Goal: Transaction & Acquisition: Purchase product/service

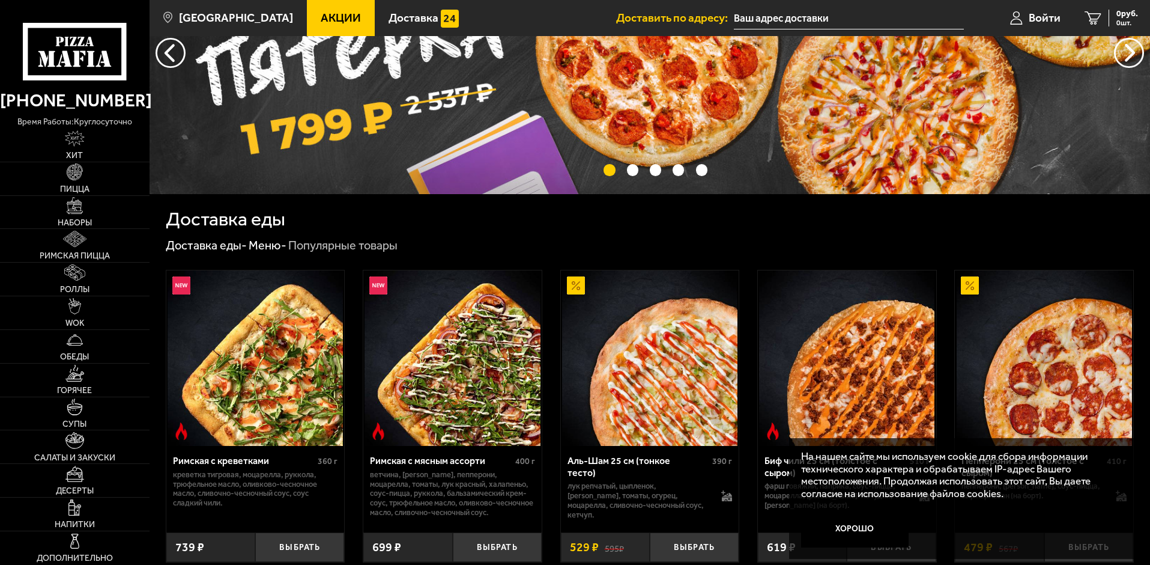
scroll to position [240, 0]
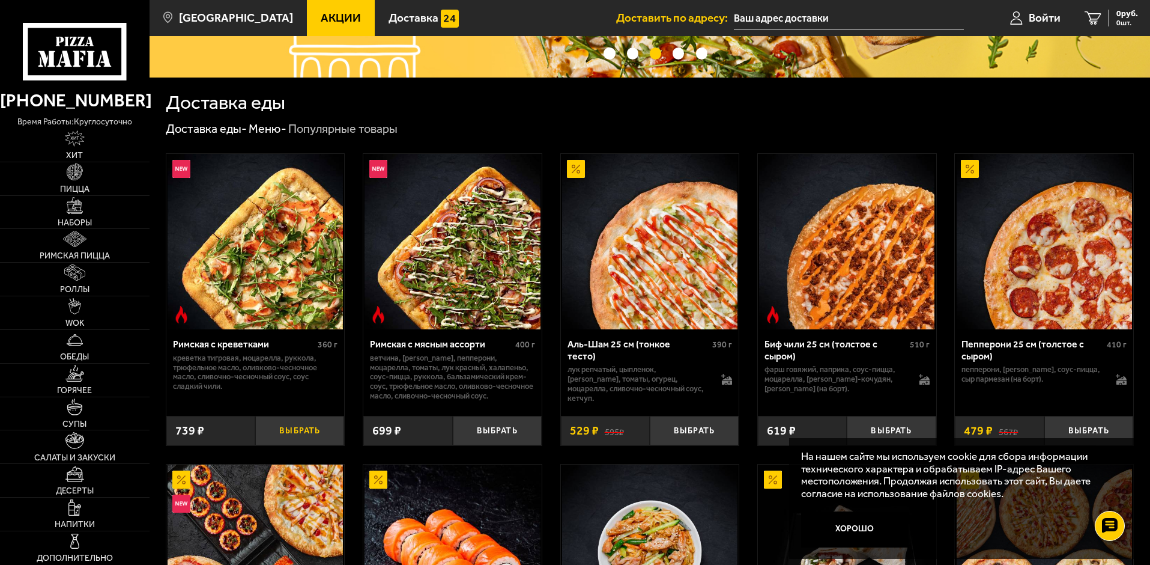
click at [281, 426] on button "Выбрать" at bounding box center [299, 430] width 89 height 29
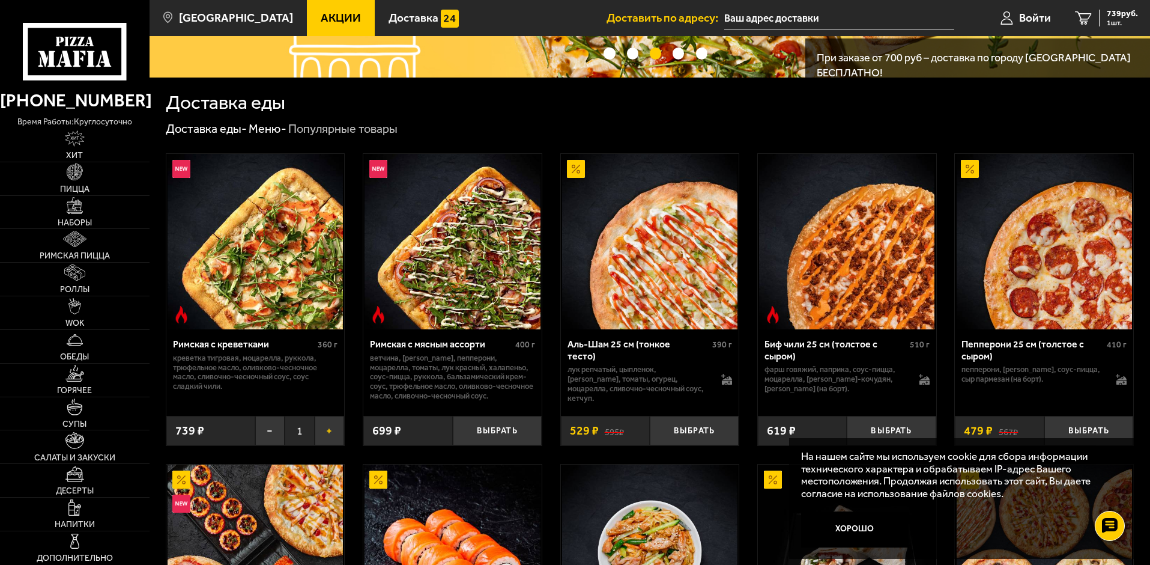
click at [323, 434] on button "+" at bounding box center [329, 430] width 29 height 29
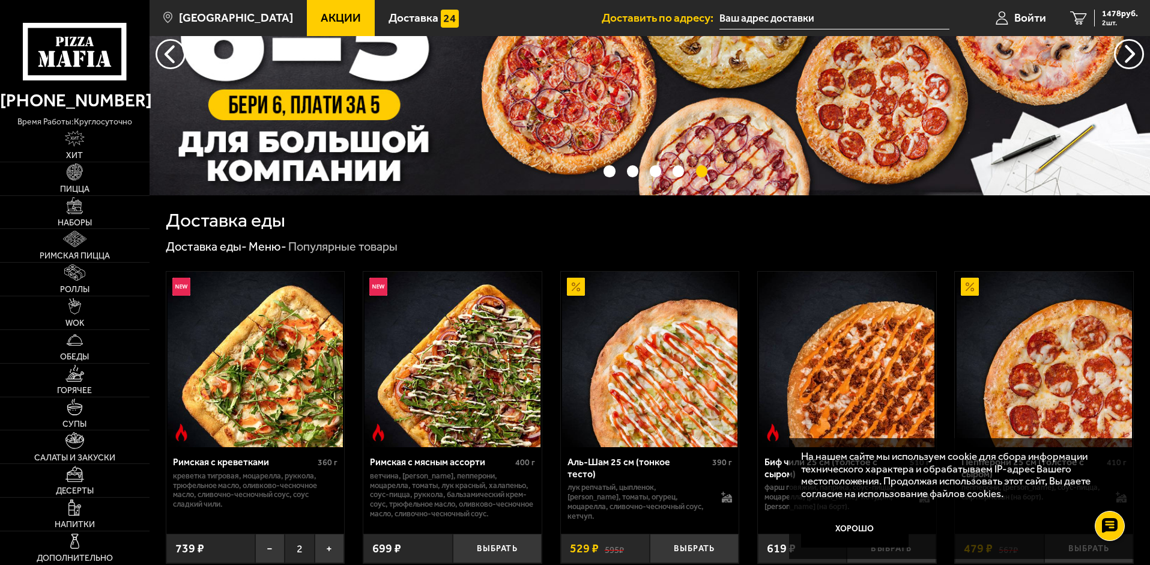
scroll to position [120, 0]
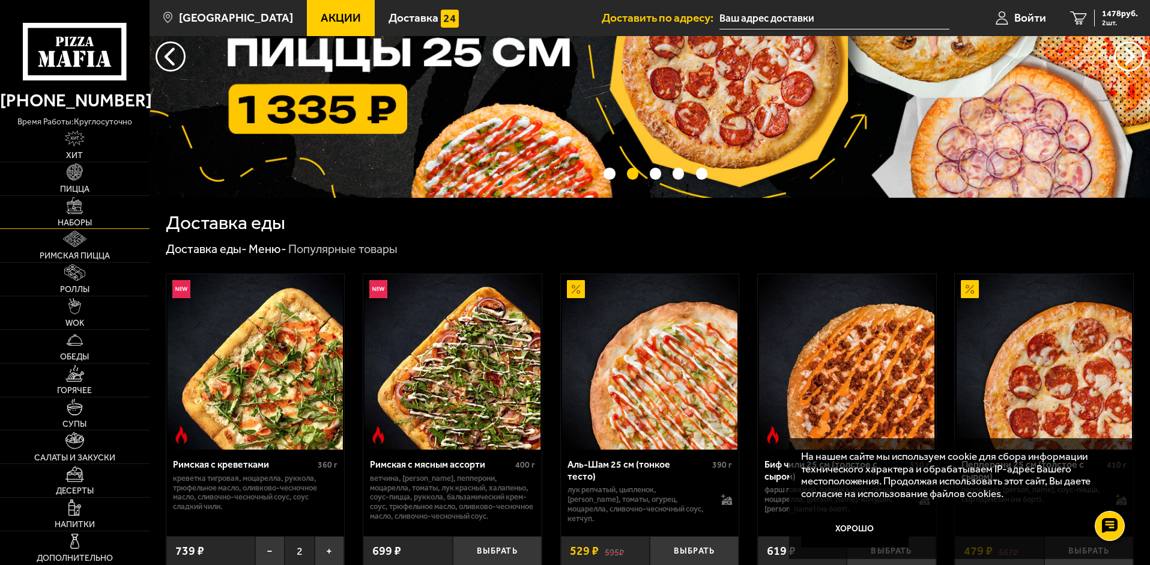
click at [76, 219] on span "Наборы" at bounding box center [75, 223] width 34 height 8
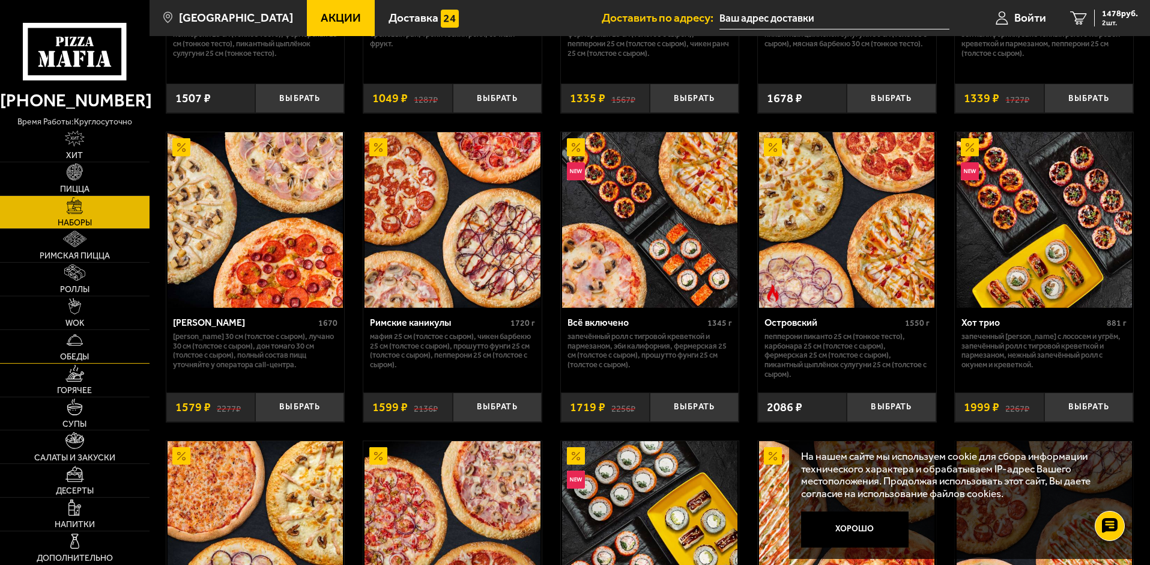
scroll to position [901, 0]
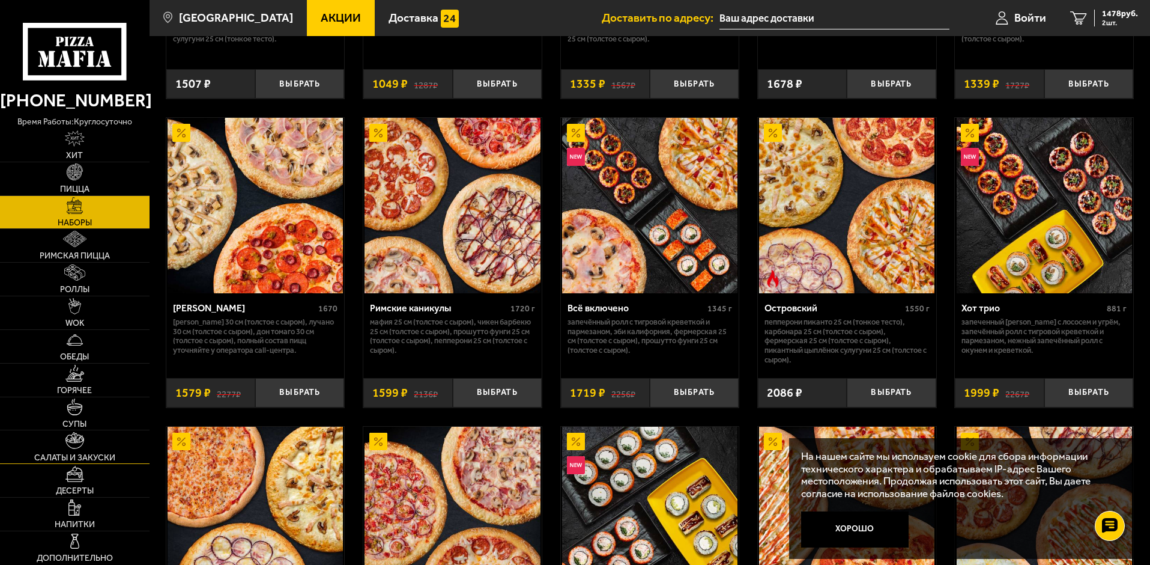
click at [74, 437] on img at bounding box center [74, 440] width 19 height 16
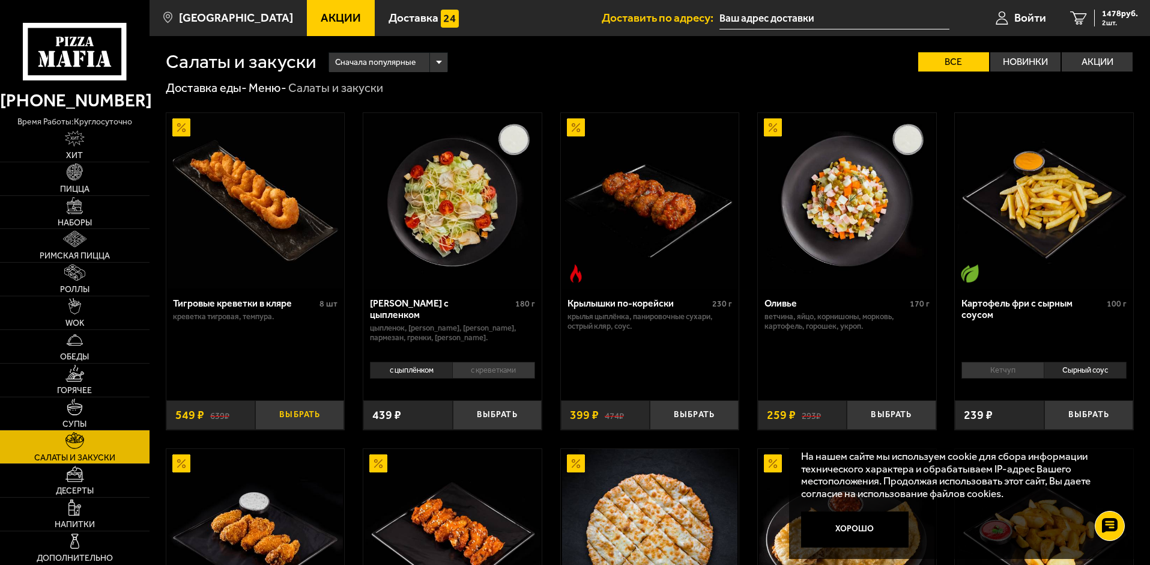
click at [296, 414] on button "Выбрать" at bounding box center [299, 414] width 89 height 29
click at [321, 416] on button "+" at bounding box center [329, 414] width 29 height 29
click at [74, 207] on img at bounding box center [75, 205] width 16 height 16
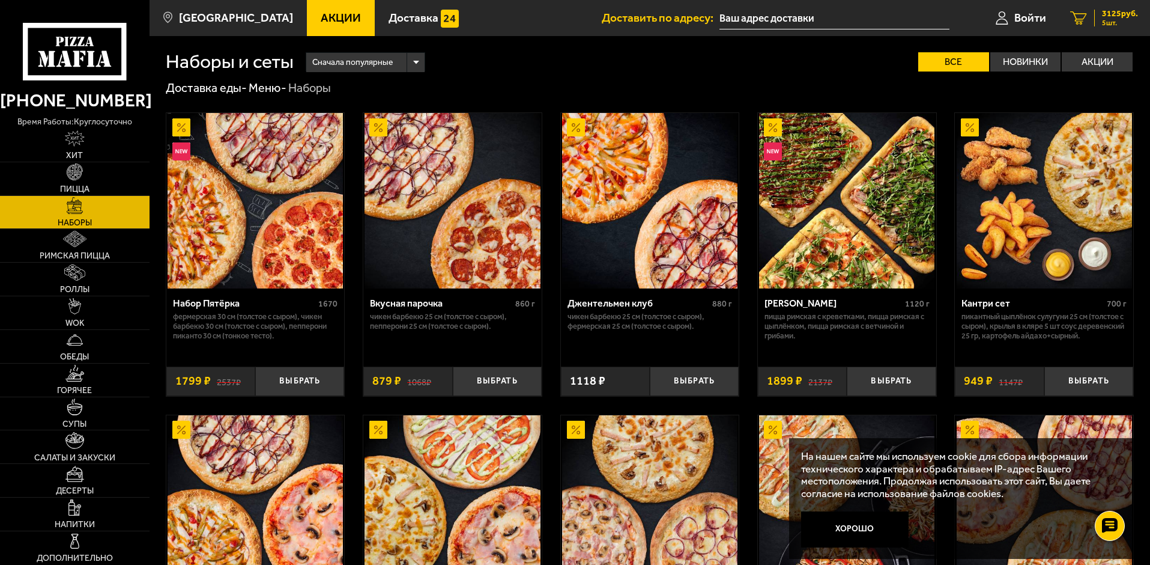
click at [1117, 20] on span "5 шт." at bounding box center [1120, 22] width 36 height 7
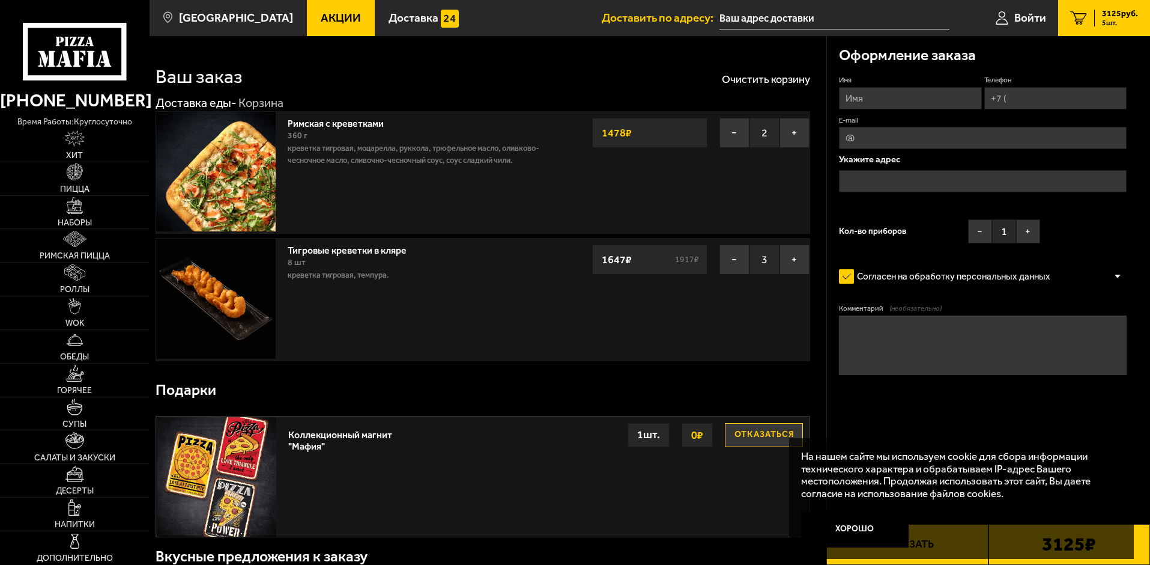
click at [757, 439] on button "Отказаться" at bounding box center [764, 435] width 78 height 24
click at [863, 97] on input "Имя" at bounding box center [910, 98] width 142 height 22
type input "[PERSON_NAME]"
click at [1027, 98] on input "Телефон" at bounding box center [1055, 98] width 142 height 22
type input "[PHONE_NUMBER]"
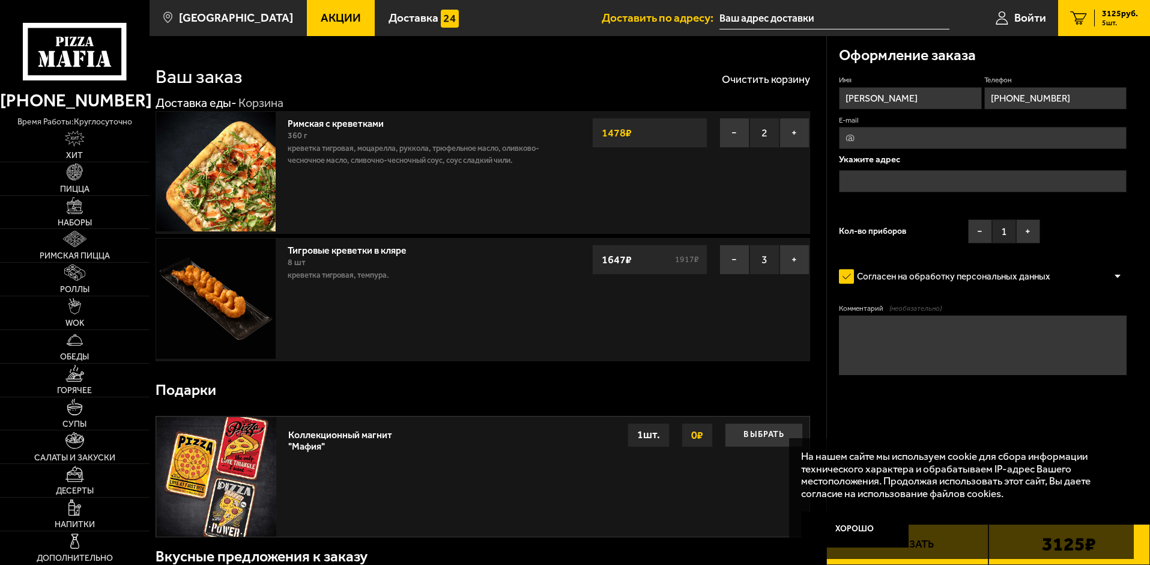
type input "[EMAIL_ADDRESS][DOMAIN_NAME]"
type input "[PHONE_NUMBER]"
click at [908, 176] on input "text" at bounding box center [983, 181] width 288 height 22
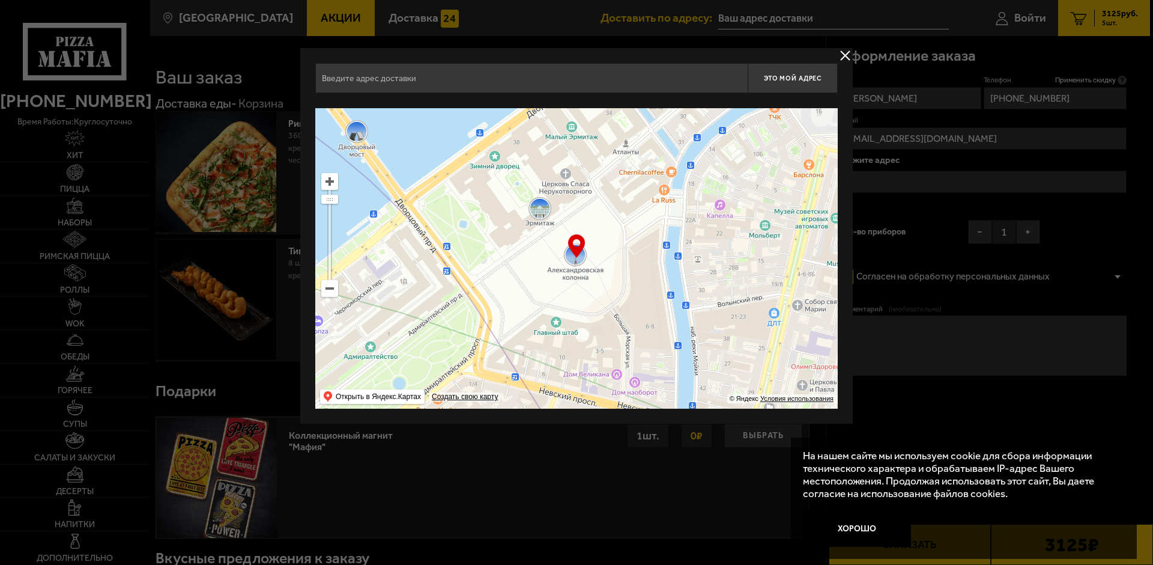
click at [372, 83] on input "text" at bounding box center [531, 78] width 432 height 30
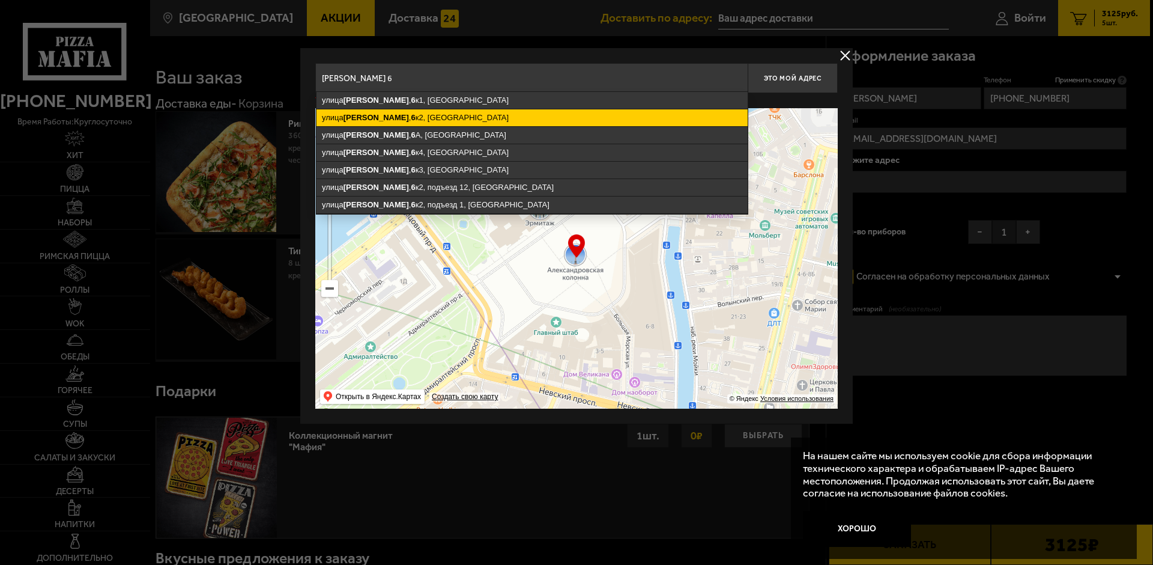
click at [353, 117] on ymaps "[PERSON_NAME]" at bounding box center [376, 117] width 65 height 9
type input "[STREET_ADDRESS][PERSON_NAME]"
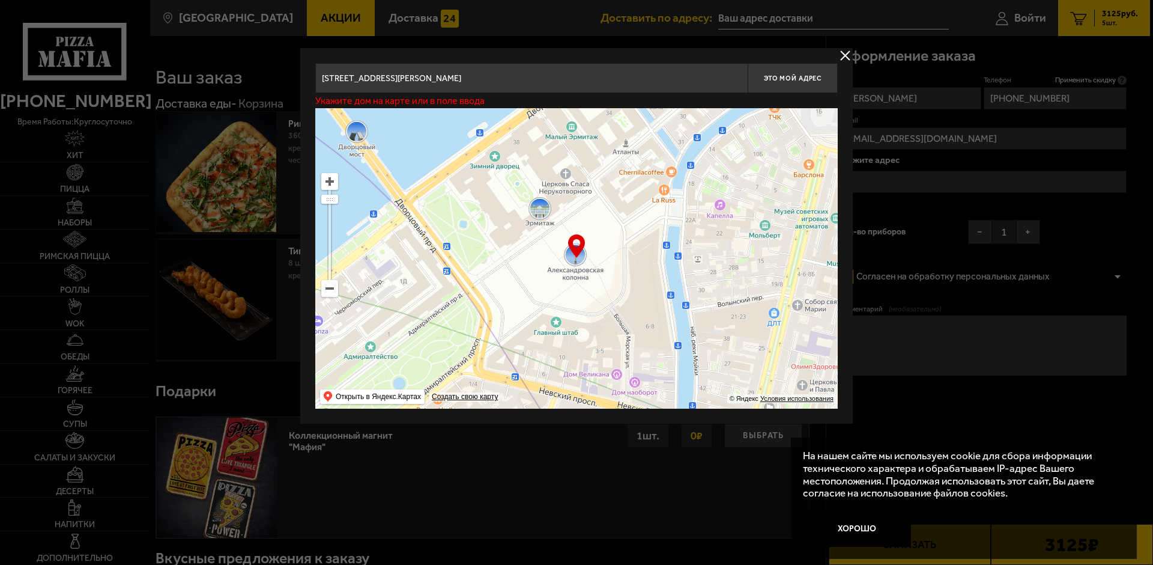
type input "[STREET_ADDRESS][PERSON_NAME]"
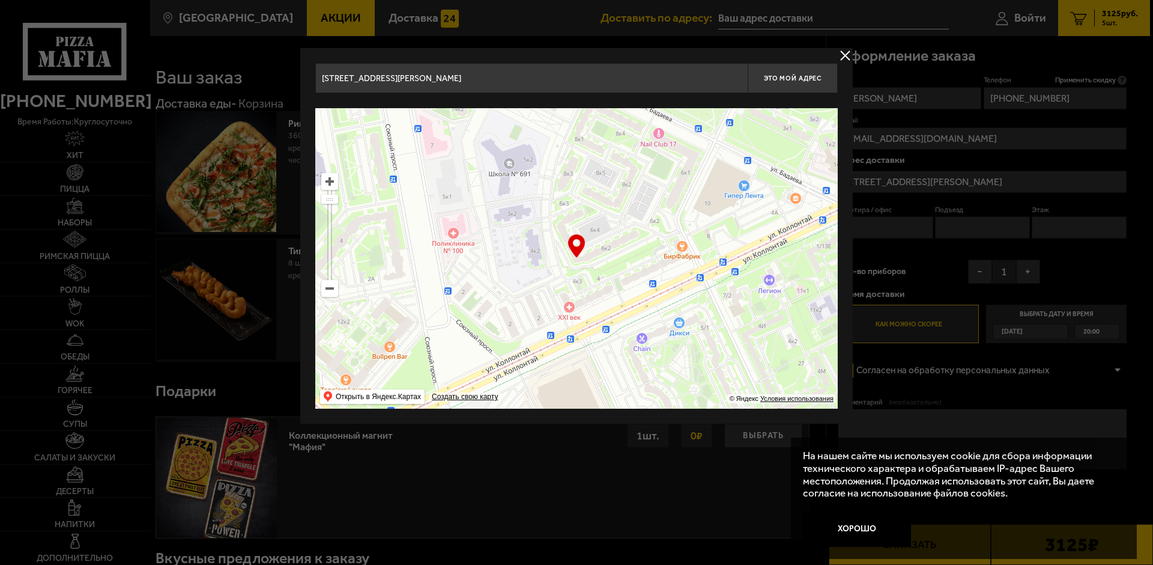
click at [491, 77] on input "[STREET_ADDRESS][PERSON_NAME]" at bounding box center [531, 78] width 432 height 30
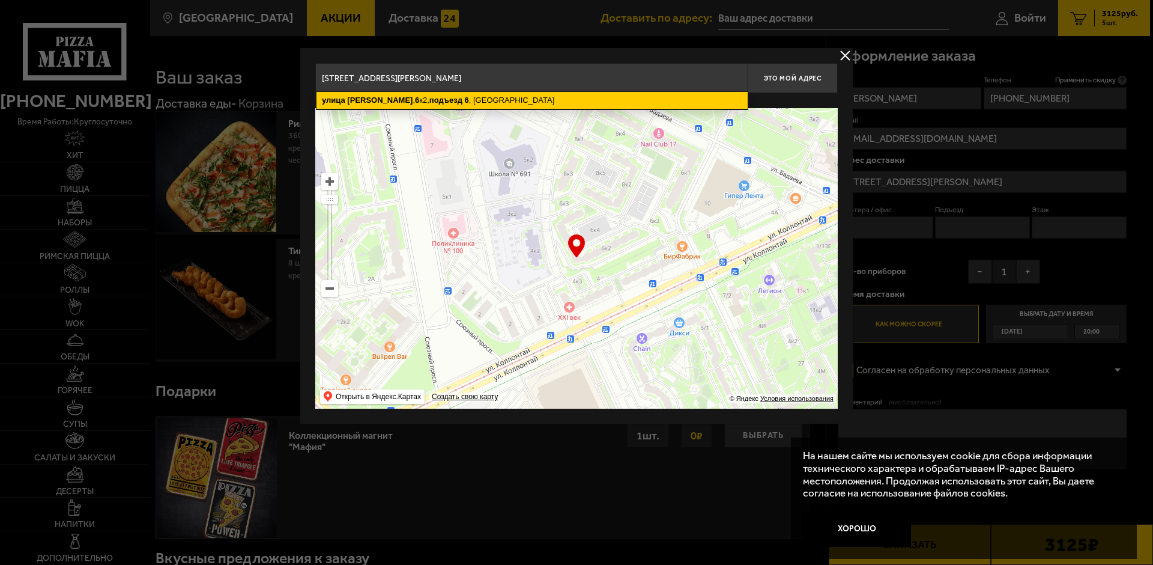
click at [533, 100] on ymaps "[STREET_ADDRESS][PERSON_NAME]" at bounding box center [532, 100] width 431 height 17
type input "[STREET_ADDRESS][PERSON_NAME]"
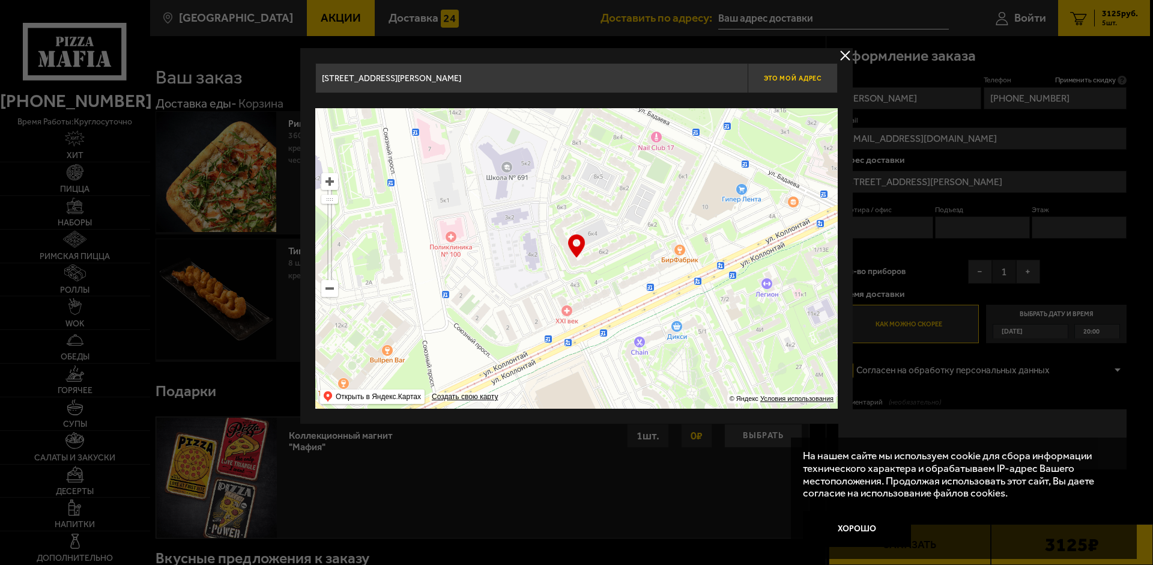
click at [776, 81] on span "Это мой адрес" at bounding box center [793, 78] width 58 height 8
type input "[STREET_ADDRESS][PERSON_NAME]"
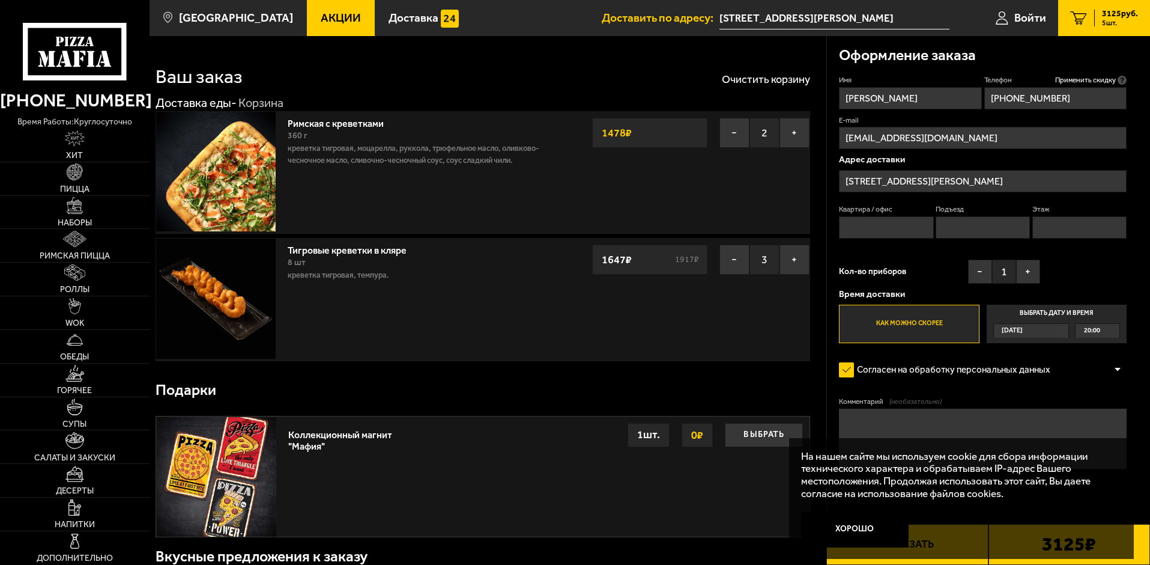
click at [852, 232] on input "Квартира / офис" at bounding box center [886, 227] width 94 height 22
type input "430"
click at [967, 229] on input "Подъезд" at bounding box center [983, 227] width 94 height 22
type input "6"
click at [1059, 222] on input "Этаж" at bounding box center [1080, 227] width 94 height 22
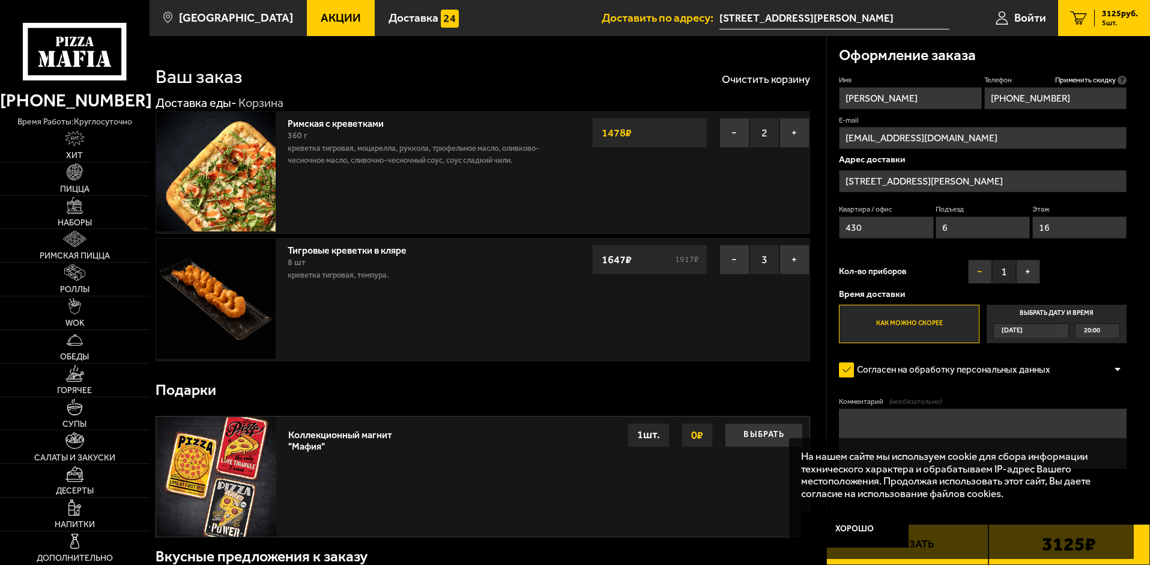
type input "16"
click at [983, 274] on button "−" at bounding box center [980, 271] width 24 height 24
click at [1047, 334] on div "[DATE]" at bounding box center [1025, 331] width 63 height 14
click at [0, 0] on input "Выбрать дату и время [DATE] 20:00" at bounding box center [0, 0] width 0 height 0
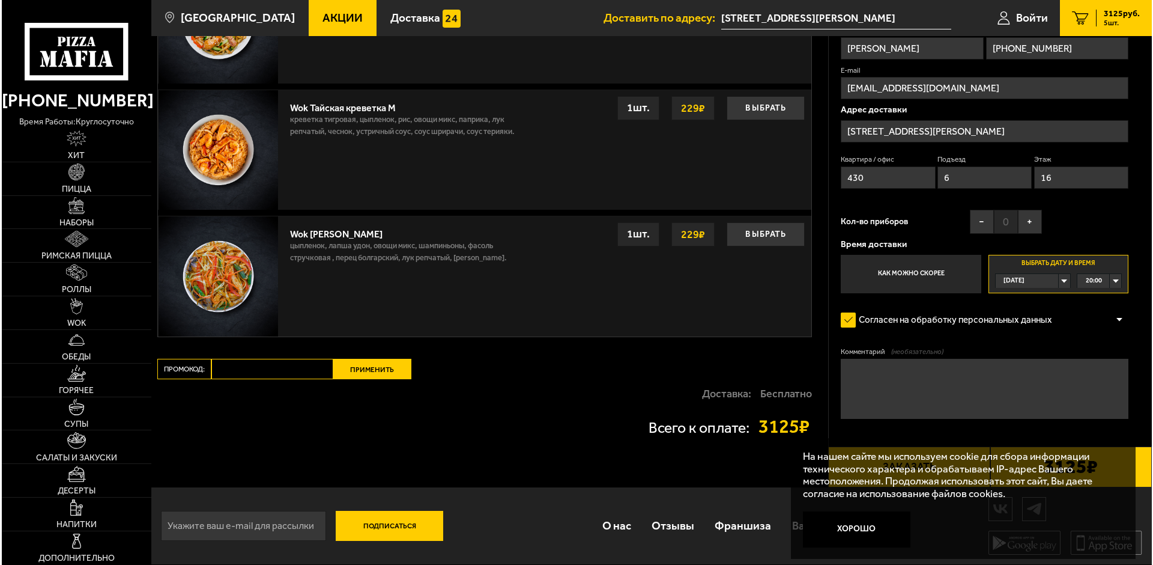
scroll to position [1032, 0]
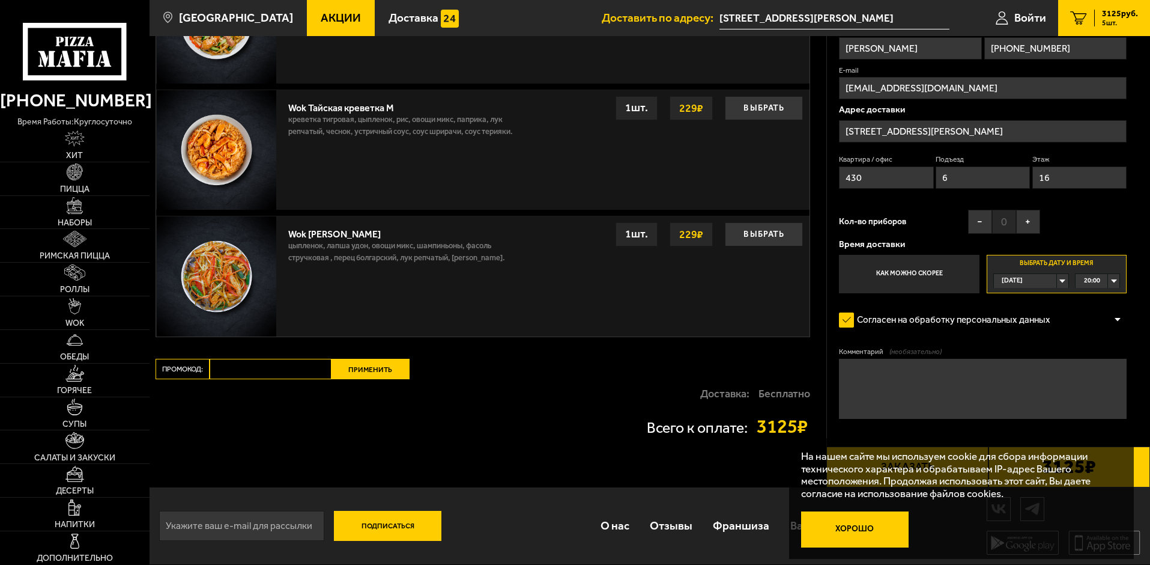
click at [869, 532] on button "Хорошо" at bounding box center [855, 529] width 108 height 36
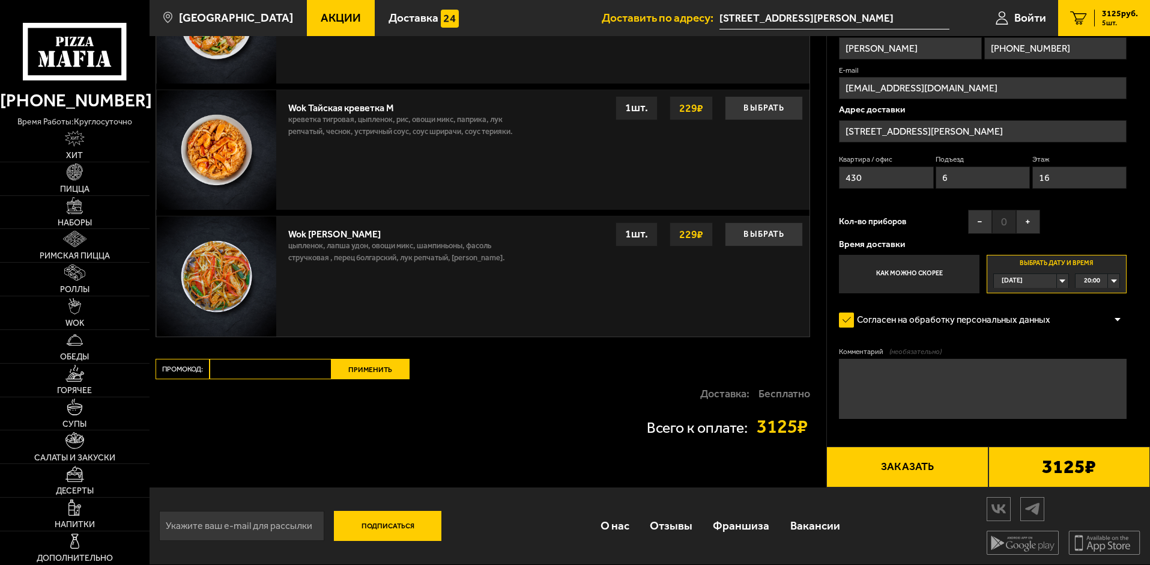
click at [893, 467] on button "Заказать" at bounding box center [907, 466] width 162 height 41
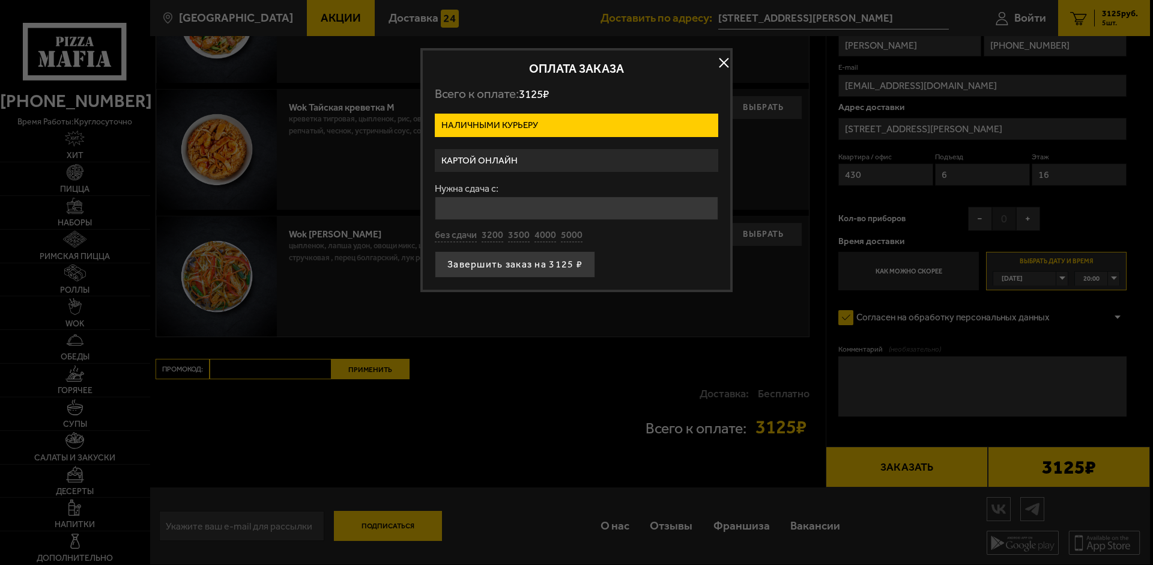
click at [505, 157] on label "Картой онлайн" at bounding box center [577, 160] width 284 height 23
click at [0, 0] on input "Картой онлайн" at bounding box center [0, 0] width 0 height 0
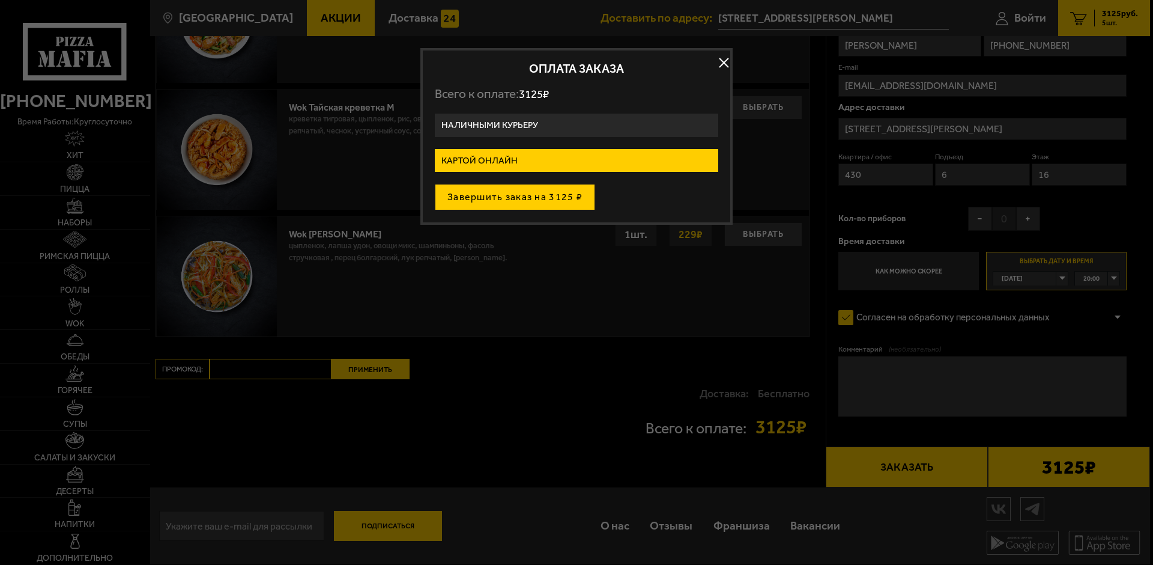
click at [522, 198] on button "Завершить заказ на 3125 ₽" at bounding box center [515, 197] width 160 height 26
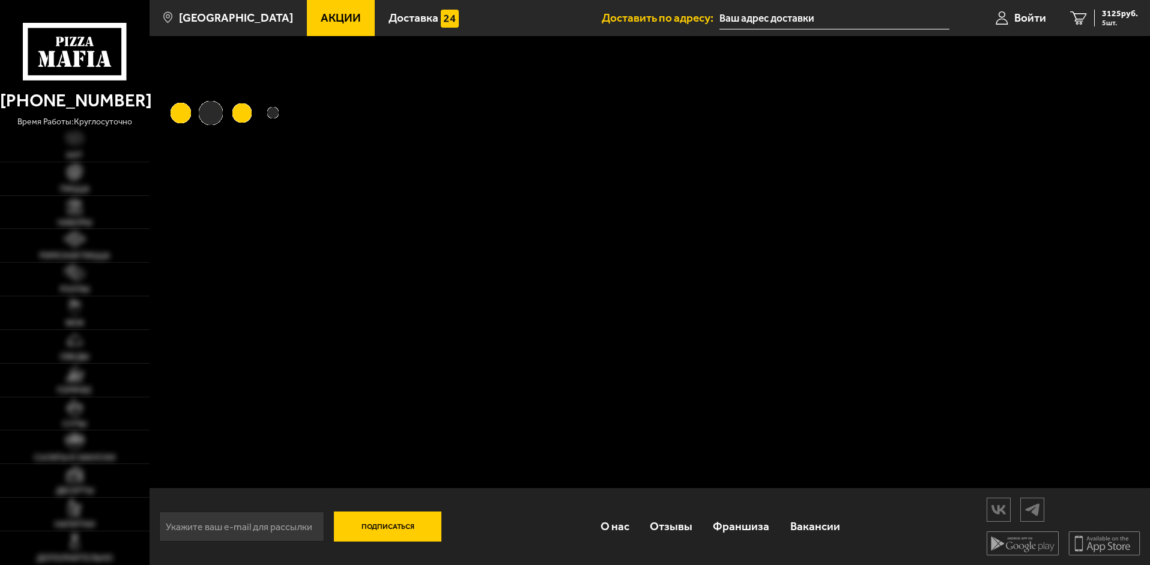
type input "[STREET_ADDRESS][PERSON_NAME]"
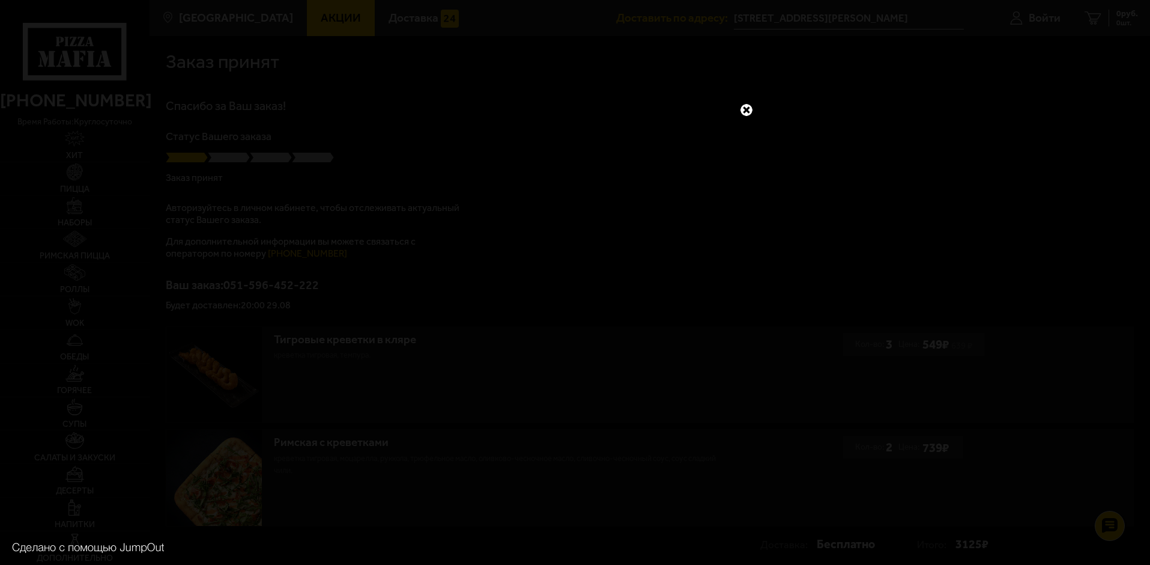
click at [745, 109] on link at bounding box center [747, 110] width 16 height 16
